Goal: Task Accomplishment & Management: Use online tool/utility

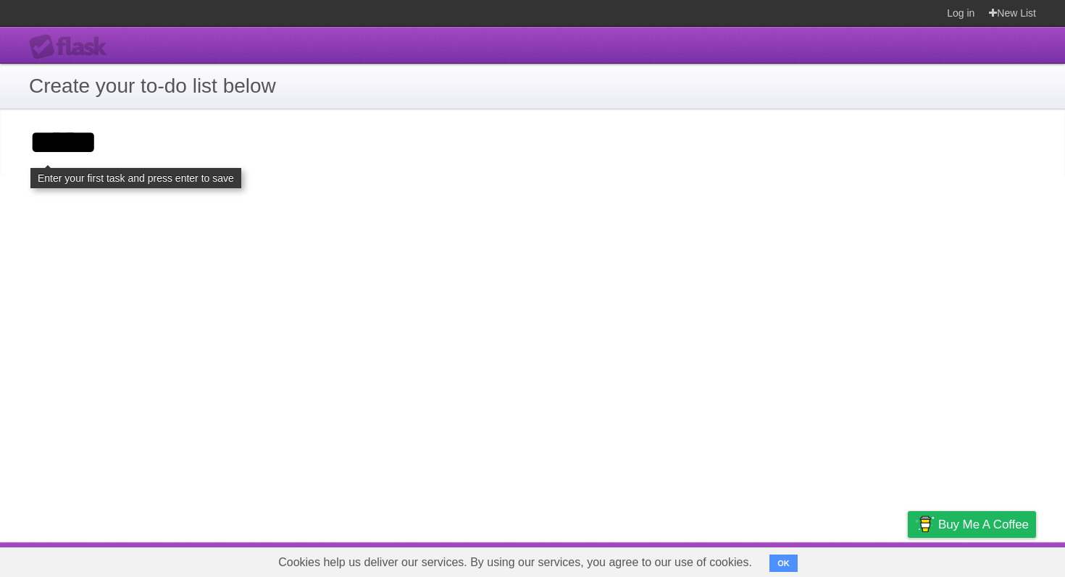
type input "*****"
click input "**********" at bounding box center [0, 0] width 0 height 0
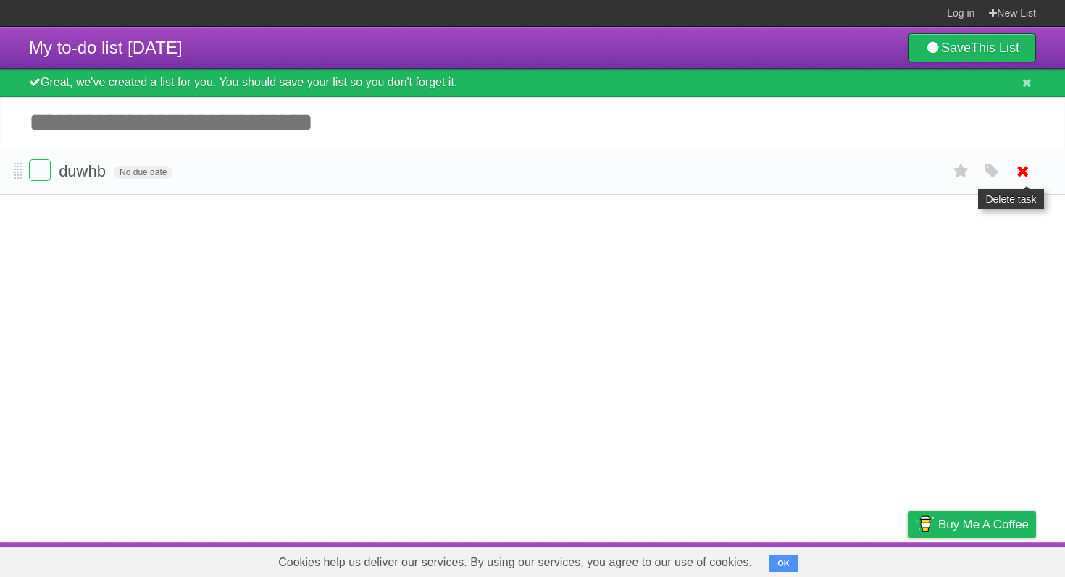
click at [1019, 173] on icon at bounding box center [1023, 171] width 20 height 24
